Goal: Register for event/course

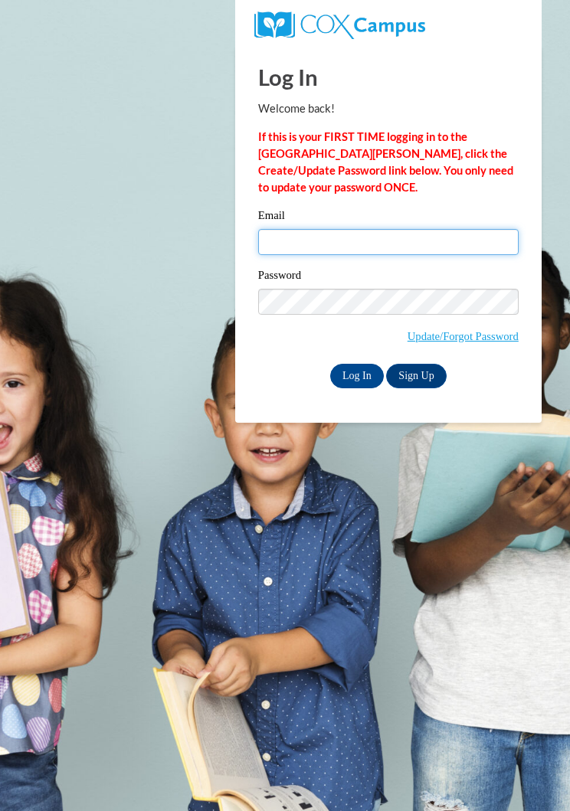
click at [351, 242] on input "Email" at bounding box center [388, 242] width 260 height 26
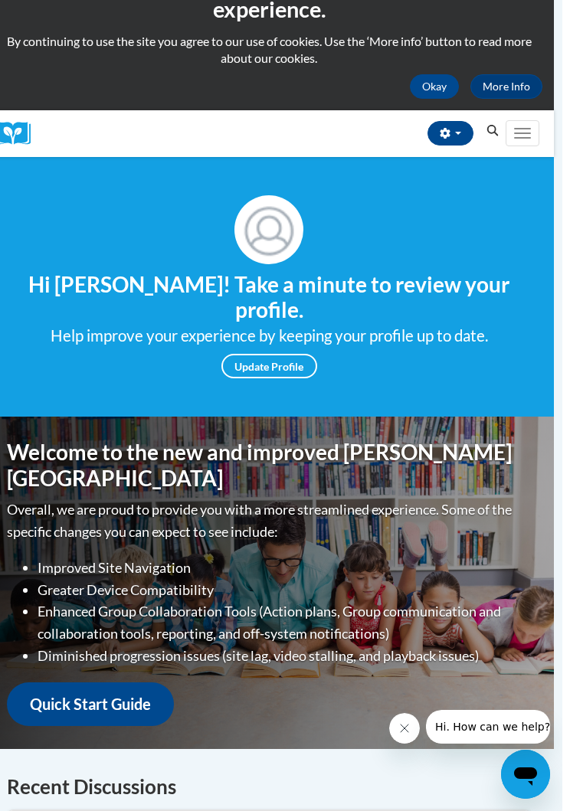
scroll to position [0, 8]
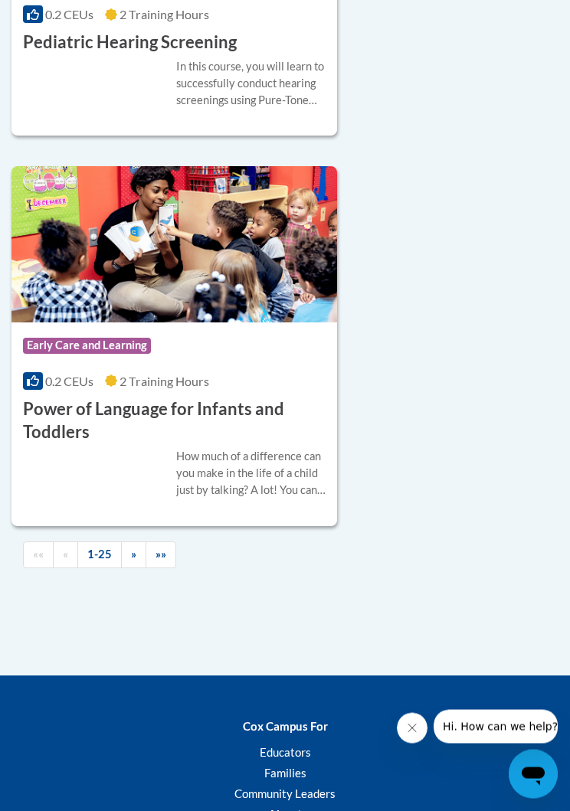
scroll to position [9650, 0]
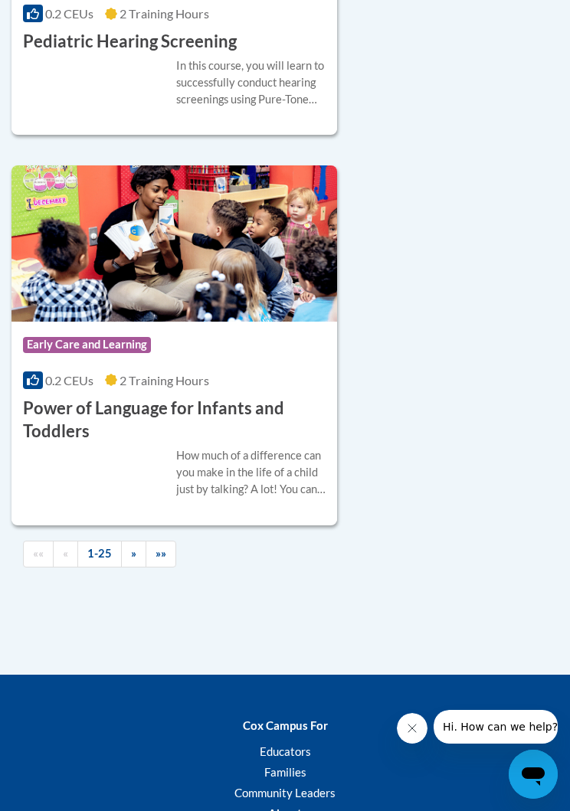
click at [171, 541] on link "»»" at bounding box center [160, 554] width 31 height 27
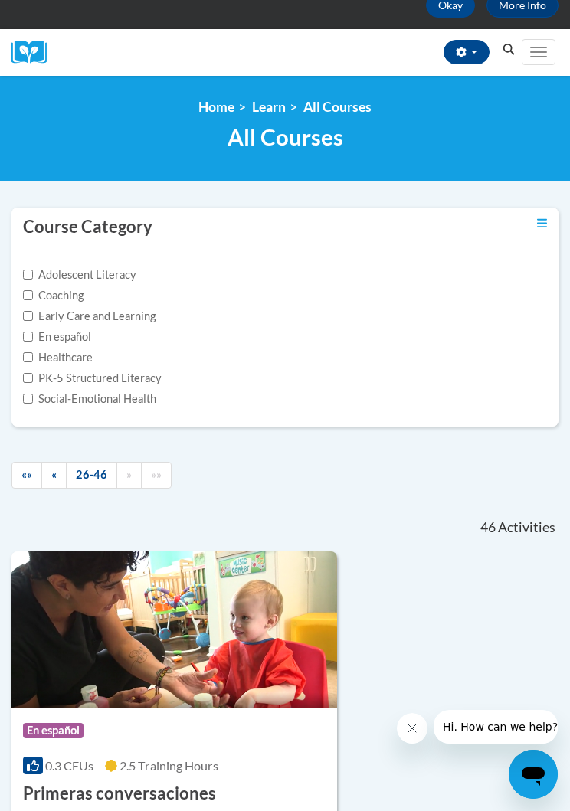
scroll to position [131, 0]
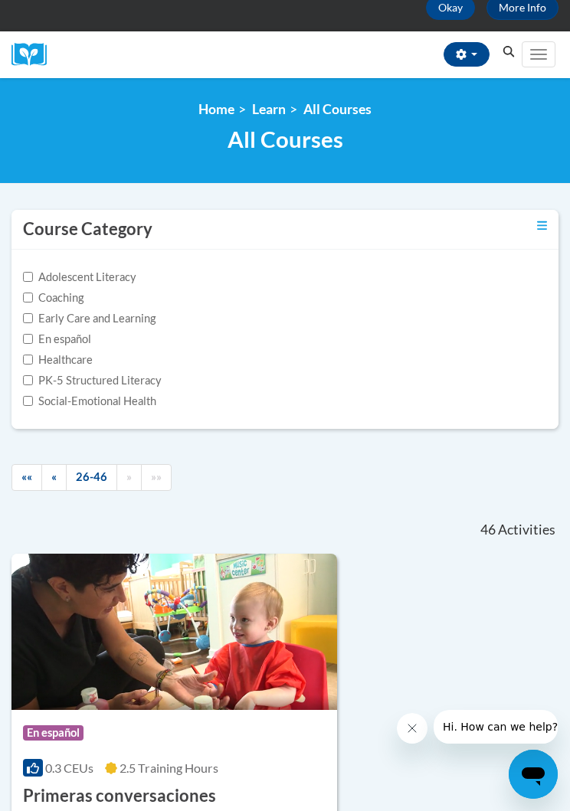
click at [45, 472] on link "«" at bounding box center [53, 477] width 25 height 27
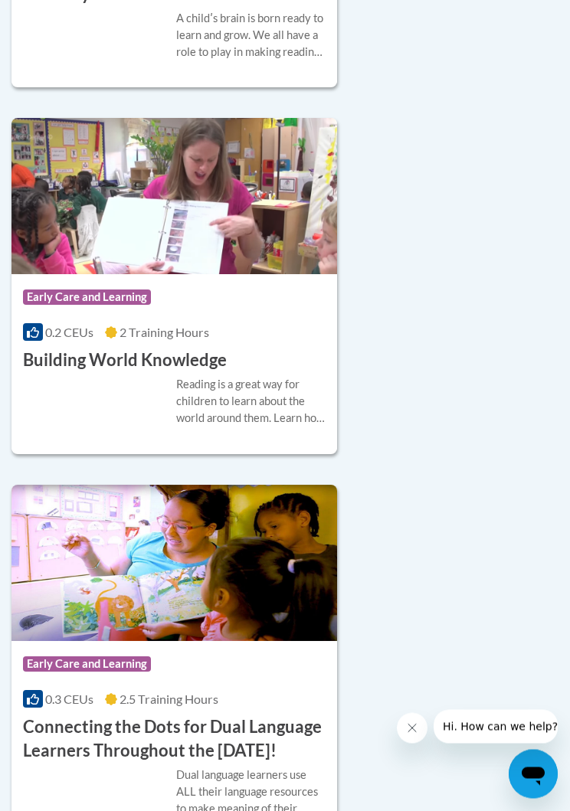
scroll to position [1346, 0]
click at [290, 211] on img at bounding box center [173, 196] width 325 height 156
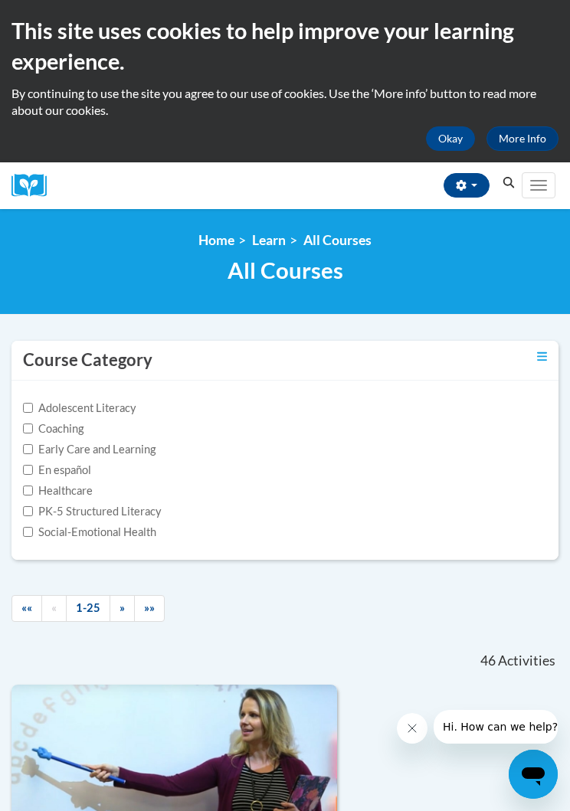
scroll to position [1336, 0]
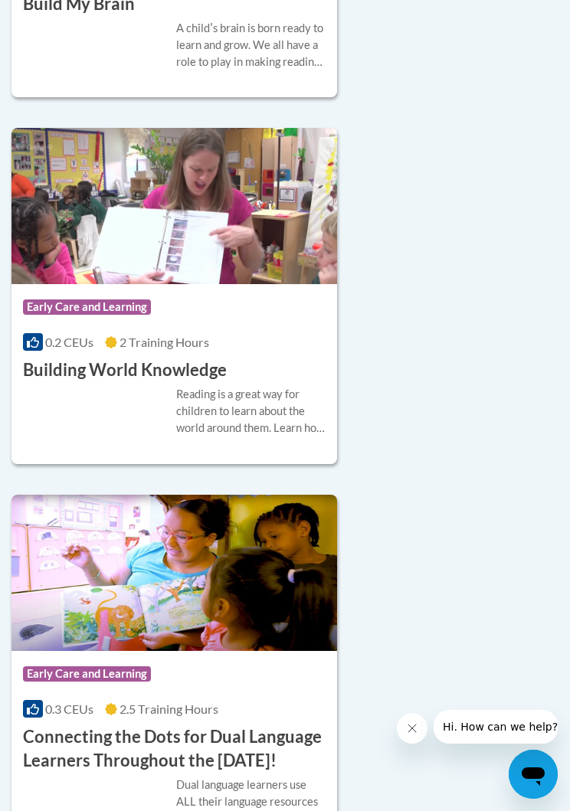
click at [302, 353] on div "Course Category: Early Care and Learning 0.2 CEUs 2 Training Hours COURSE Build…" at bounding box center [173, 333] width 325 height 98
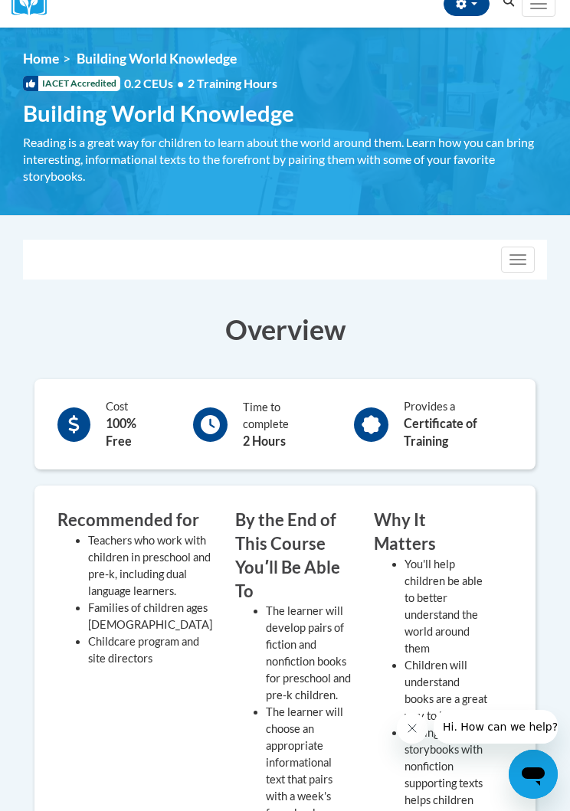
scroll to position [181, 0]
click at [257, 159] on div "Reading is a great way for children to learn about the world around them. Learn…" at bounding box center [285, 160] width 524 height 51
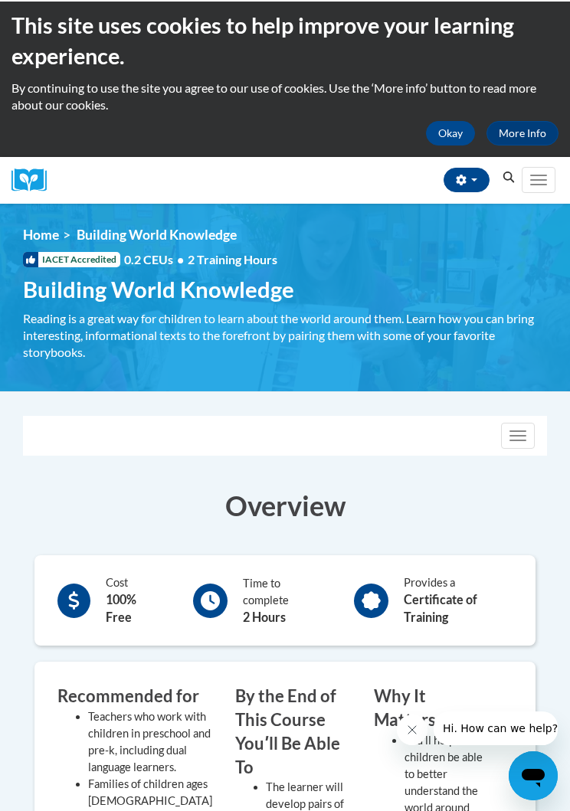
scroll to position [0, 0]
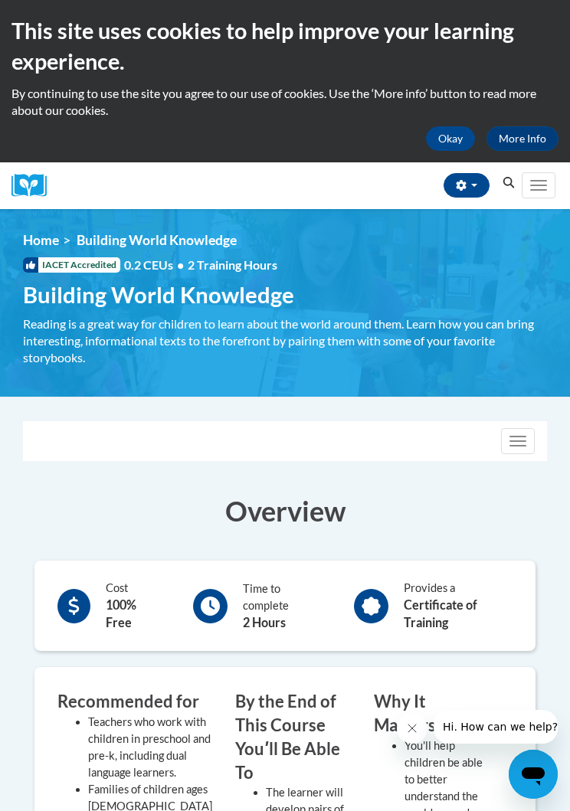
click at [454, 141] on button "Okay" at bounding box center [450, 138] width 49 height 25
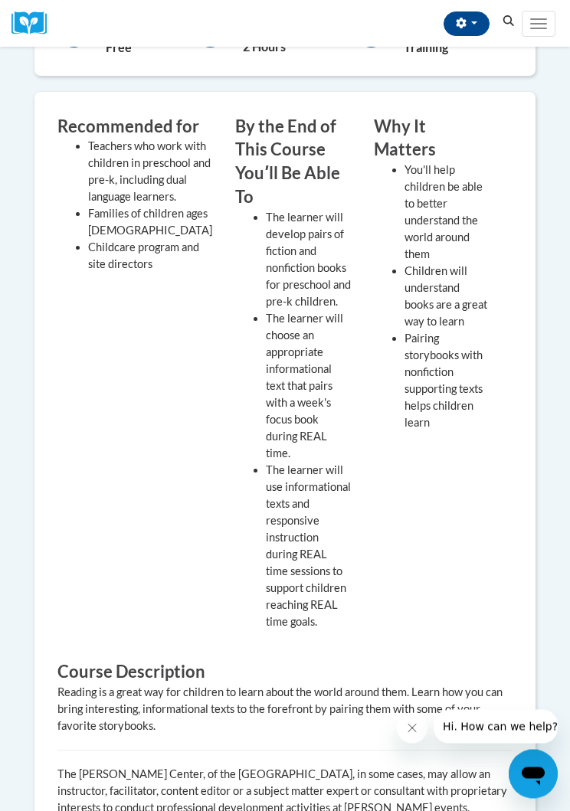
click at [325, 481] on li "The learner will use informational texts and responsive instruction during REAL…" at bounding box center [308, 546] width 85 height 168
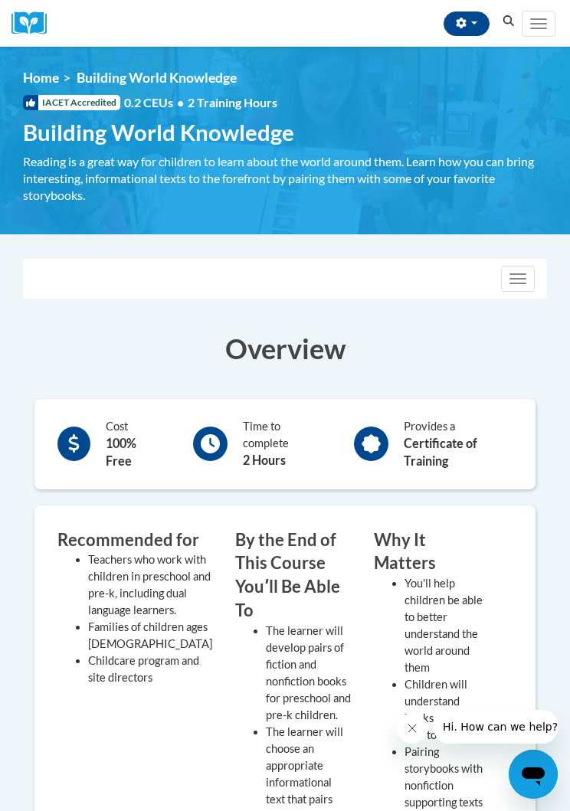
click at [246, 107] on span "2 Training Hours" at bounding box center [233, 102] width 90 height 15
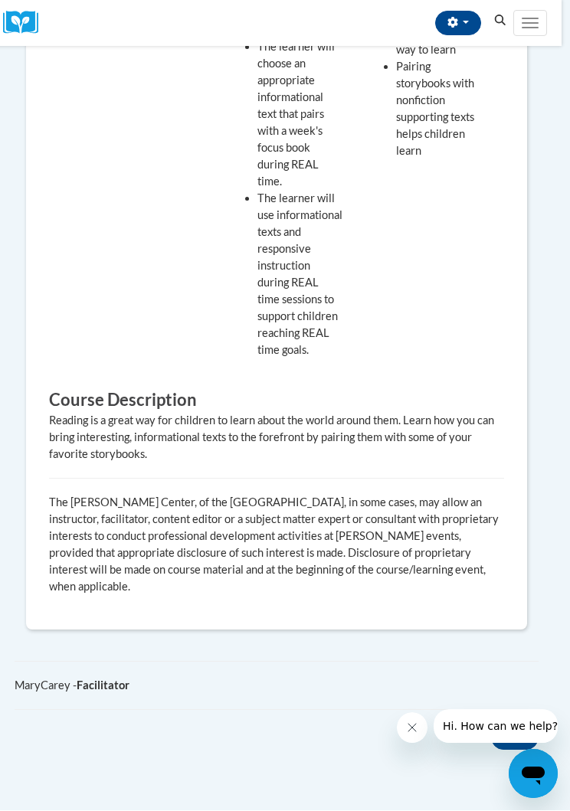
click at [525, 726] on button "Back" at bounding box center [514, 738] width 47 height 25
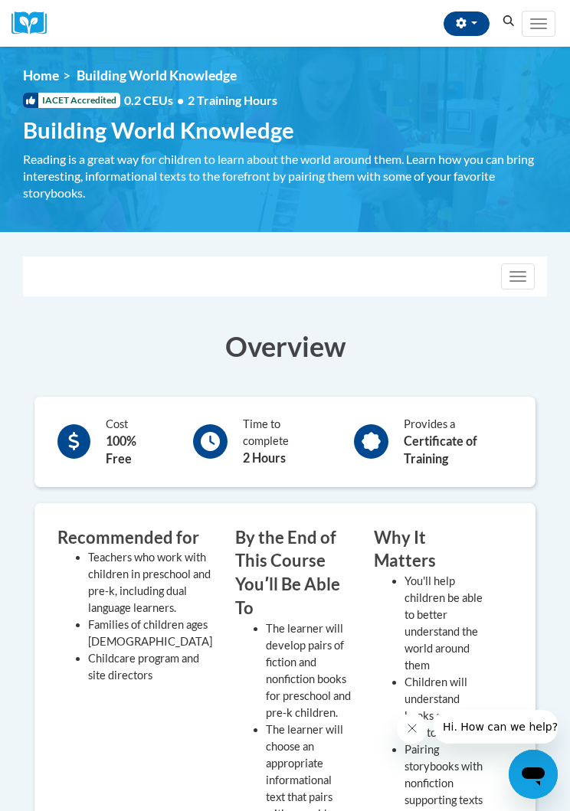
scroll to position [3, 0]
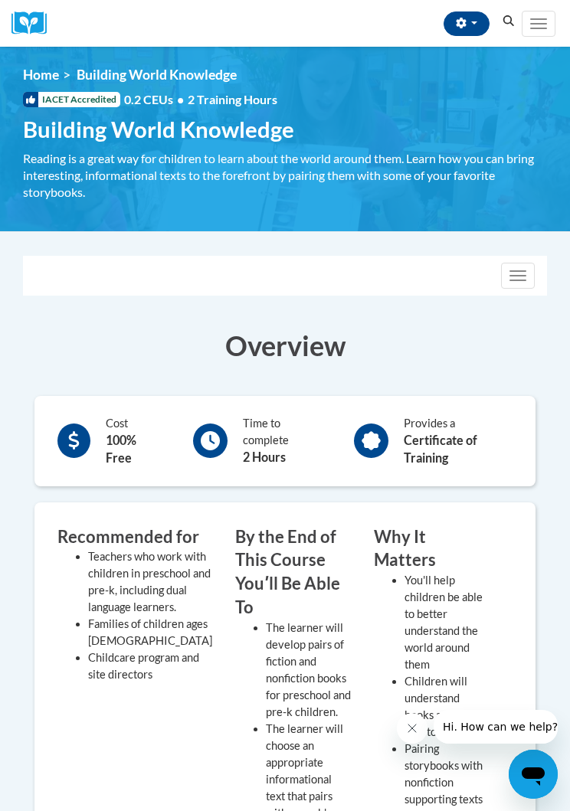
click at [515, 264] on button "Toggle navigation" at bounding box center [518, 276] width 34 height 26
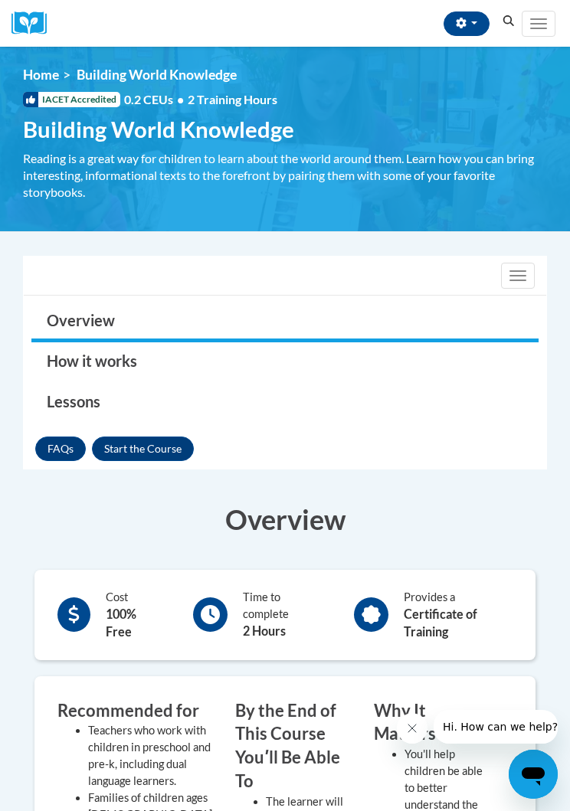
click at [174, 441] on button "Enroll" at bounding box center [143, 448] width 102 height 25
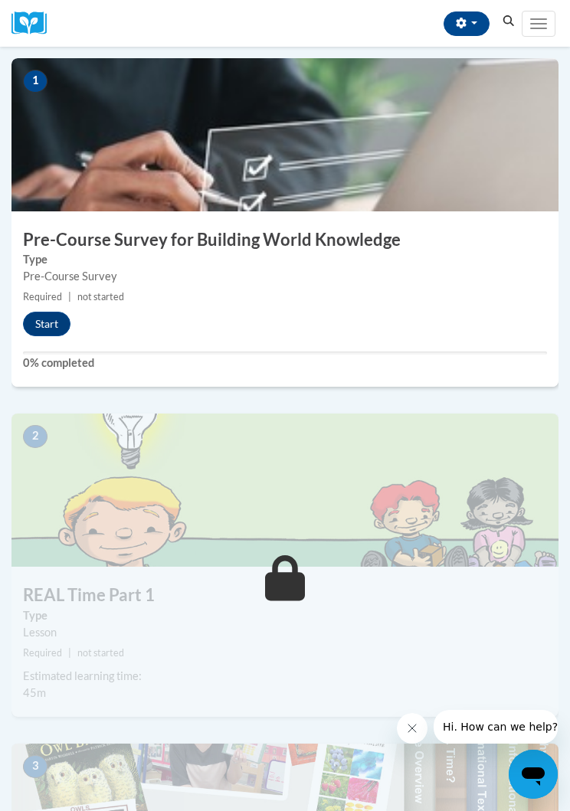
scroll to position [336, 0]
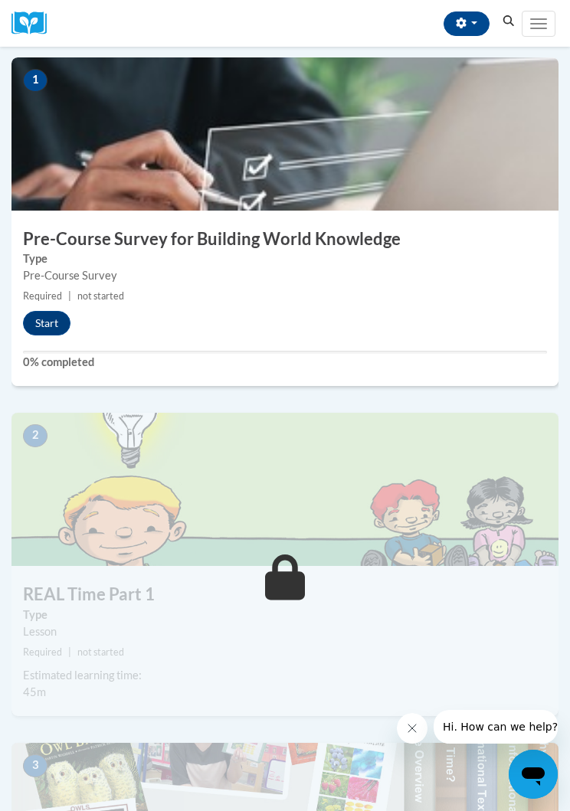
click at [39, 315] on button "Start" at bounding box center [46, 323] width 47 height 25
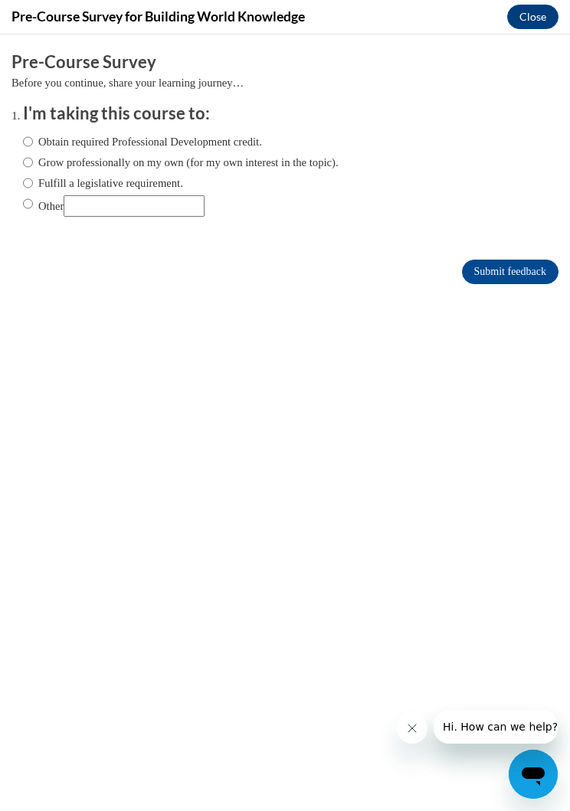
scroll to position [0, 0]
click at [38, 134] on label "Obtain required Professional Development credit." at bounding box center [142, 141] width 239 height 17
click at [33, 134] on input "Obtain required Professional Development credit." at bounding box center [28, 141] width 10 height 17
radio input "true"
click at [518, 271] on input "Submit feedback" at bounding box center [510, 272] width 96 height 25
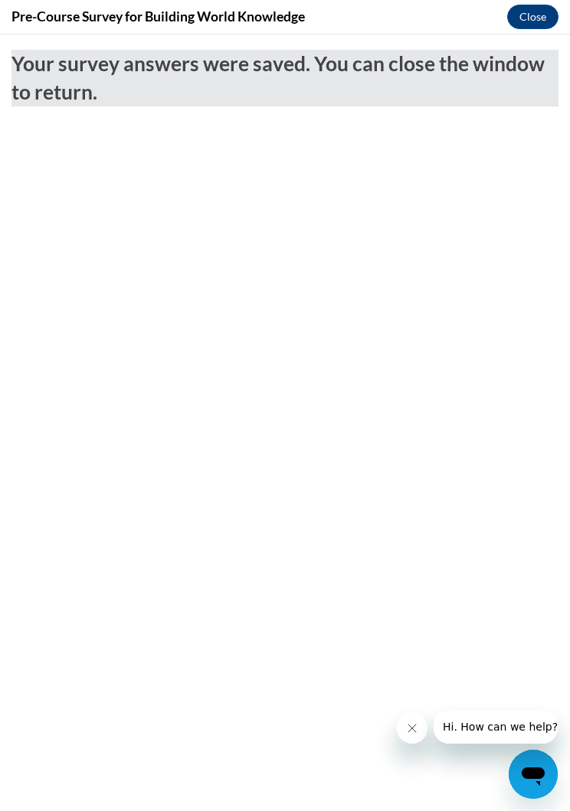
click at [535, 18] on button "Close" at bounding box center [532, 17] width 51 height 25
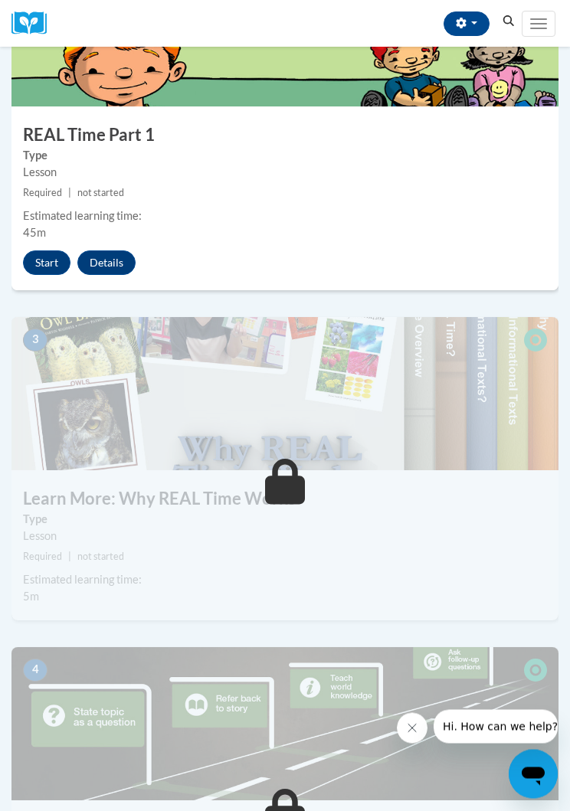
scroll to position [798, 0]
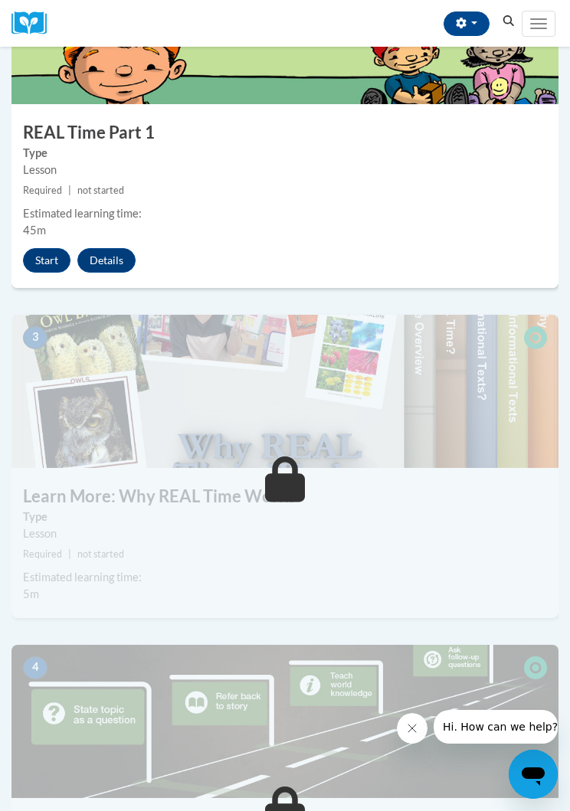
click at [38, 264] on button "Start" at bounding box center [46, 260] width 47 height 25
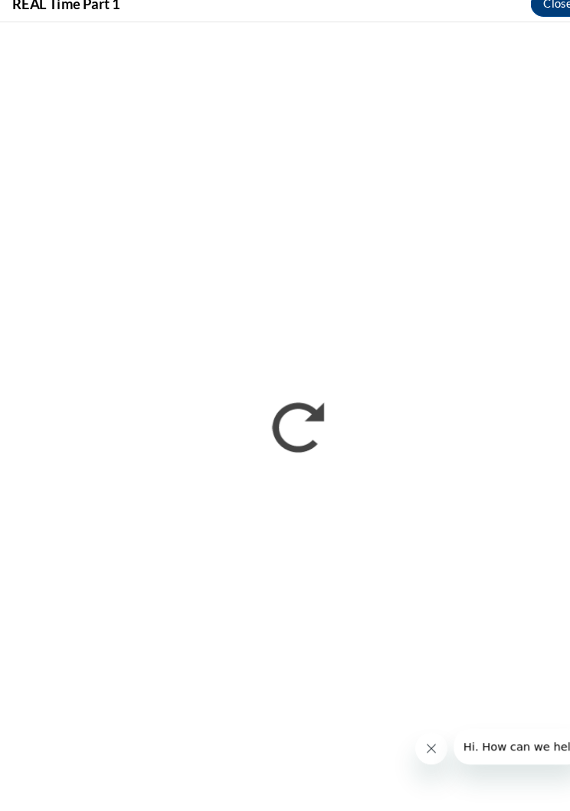
scroll to position [1273, 0]
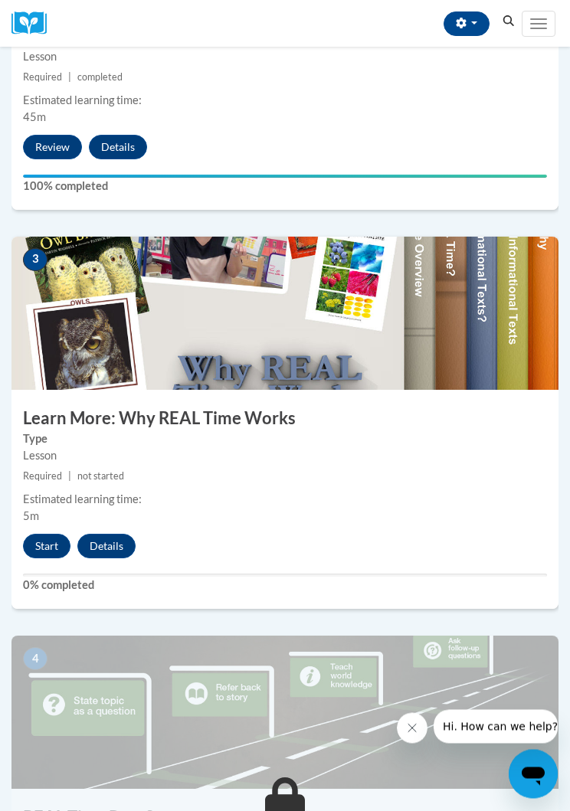
scroll to position [913, 0]
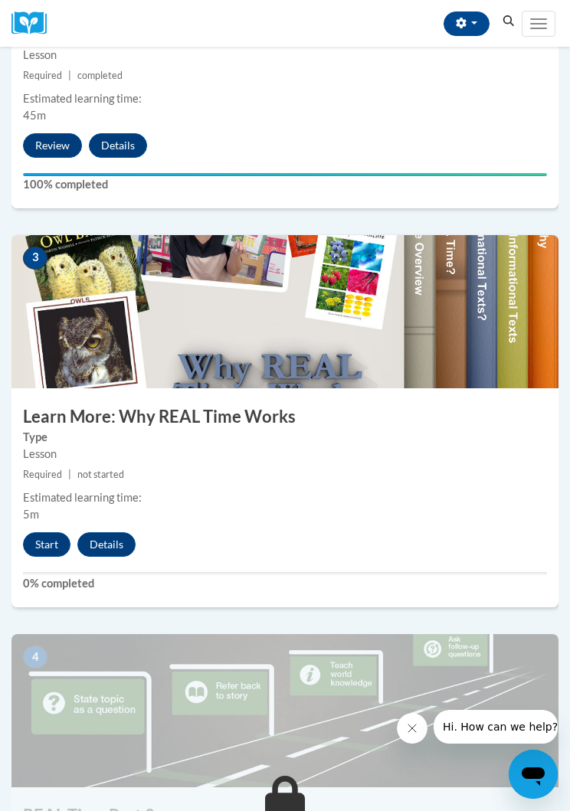
click at [47, 534] on button "Start" at bounding box center [46, 544] width 47 height 25
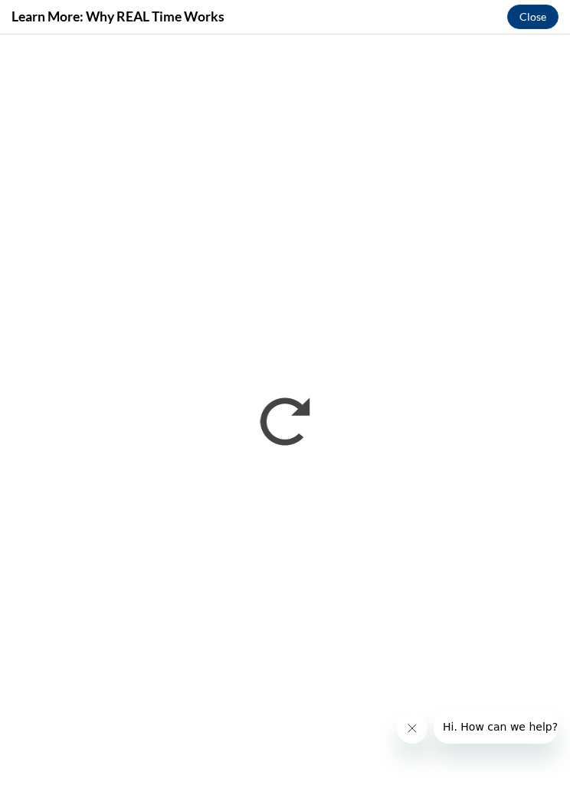
scroll to position [0, 0]
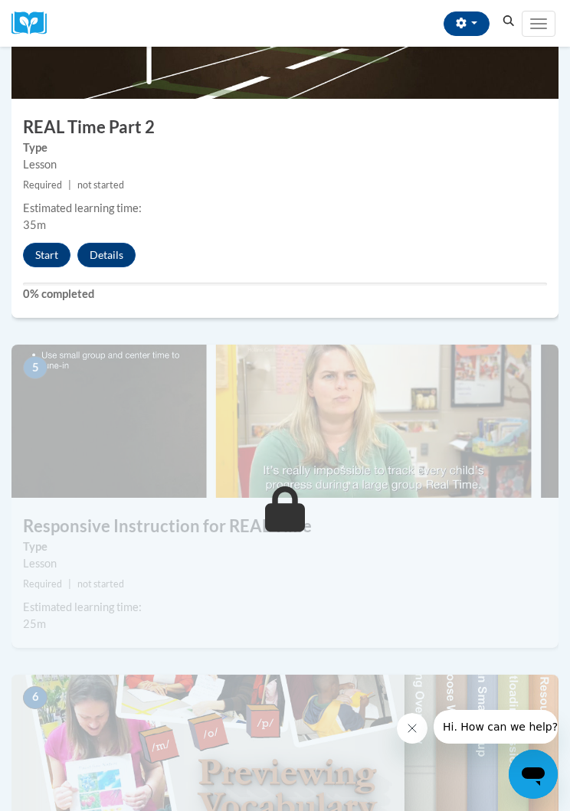
scroll to position [1600, 0]
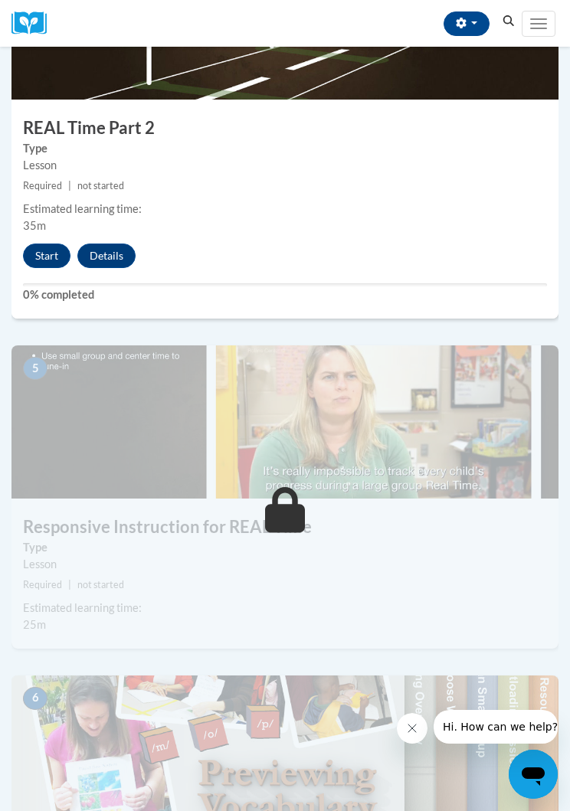
click at [54, 243] on button "Start" at bounding box center [46, 255] width 47 height 25
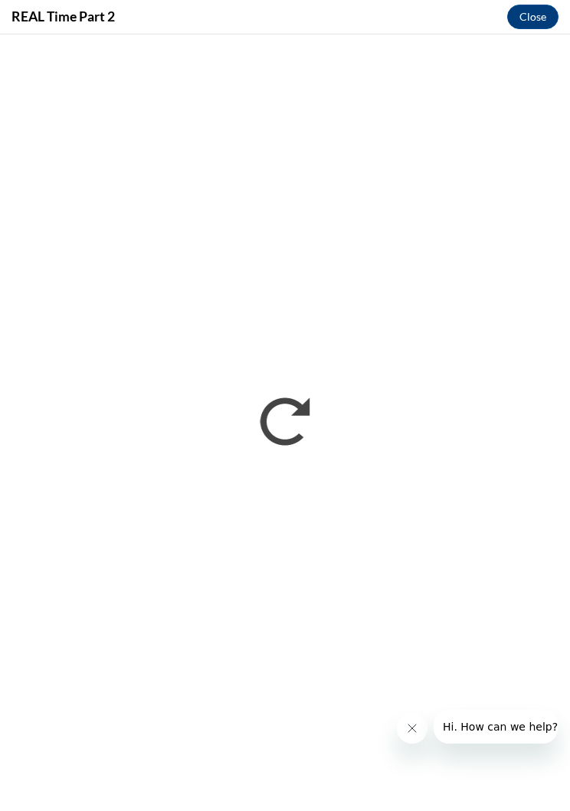
scroll to position [1600, 8]
